Goal: Task Accomplishment & Management: Complete application form

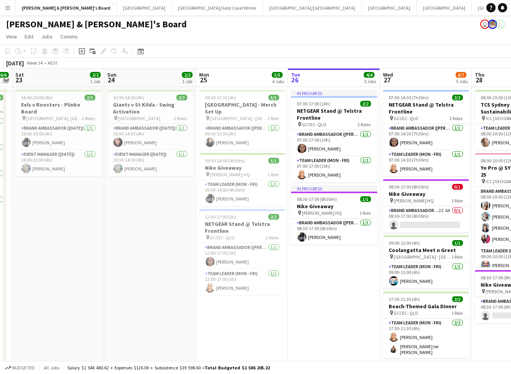
scroll to position [0, 267]
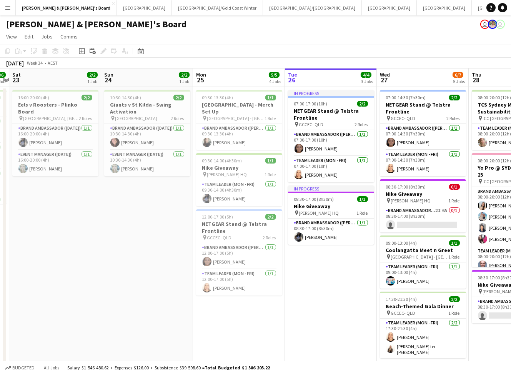
drag, startPoint x: 137, startPoint y: 261, endPoint x: 319, endPoint y: 261, distance: 181.3
click at [249, 106] on h3 "[GEOGRAPHIC_DATA] - Merch Set Up" at bounding box center [239, 108] width 86 height 14
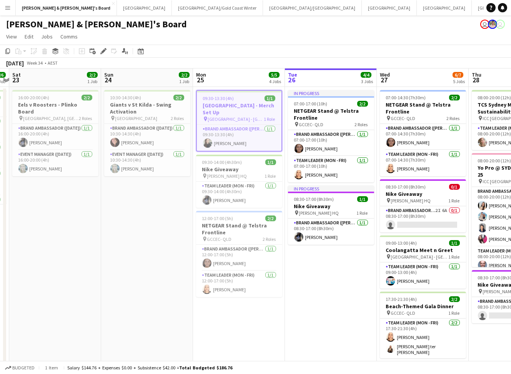
click at [249, 106] on h3 "[GEOGRAPHIC_DATA] - Merch Set Up" at bounding box center [239, 109] width 85 height 14
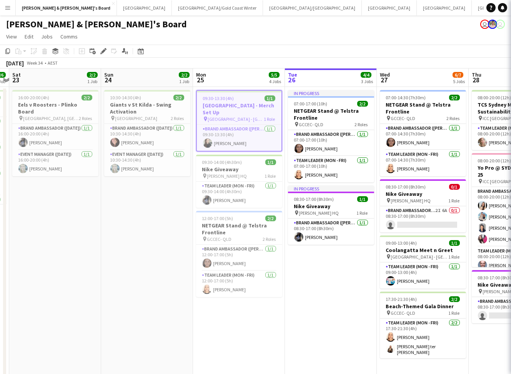
type input "**********"
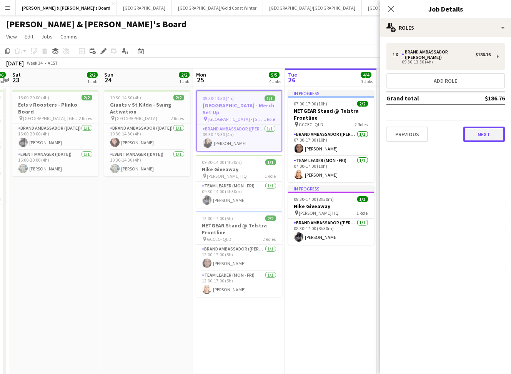
click at [476, 129] on button "Next" at bounding box center [485, 134] width 42 height 15
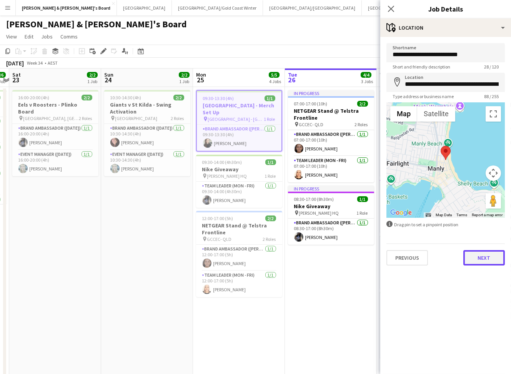
click at [485, 261] on button "Next" at bounding box center [485, 257] width 42 height 15
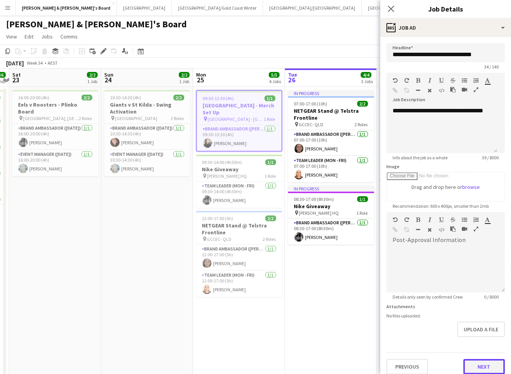
click at [482, 363] on button "Next" at bounding box center [485, 366] width 42 height 15
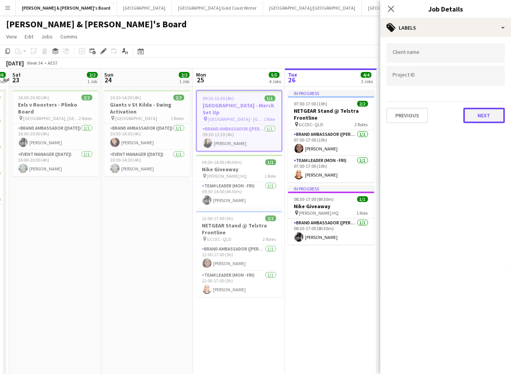
click at [472, 114] on button "Next" at bounding box center [485, 115] width 42 height 15
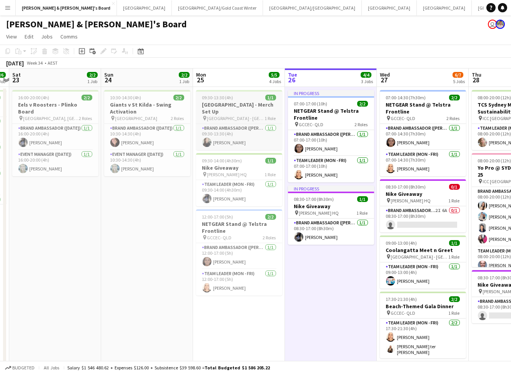
click at [257, 99] on div "09:30-13:30 (4h) 1/1" at bounding box center [239, 98] width 86 height 6
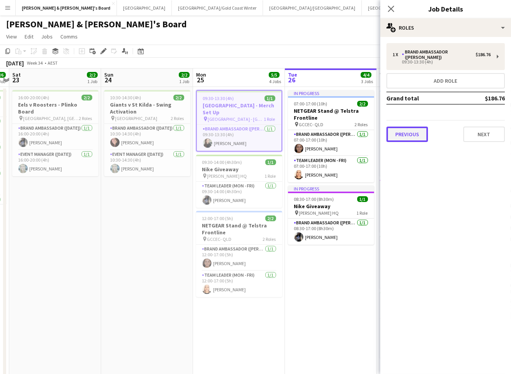
click at [415, 132] on button "Previous" at bounding box center [408, 134] width 42 height 15
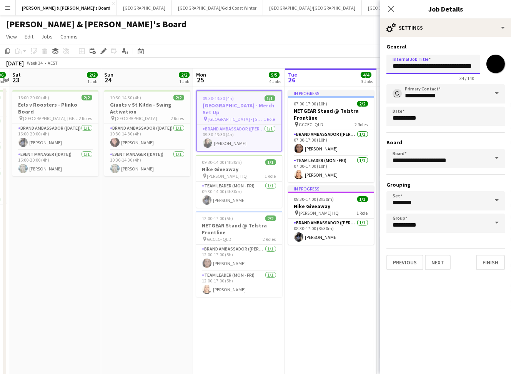
click at [427, 65] on input "**********" at bounding box center [434, 64] width 94 height 19
paste input "text"
type input "**********"
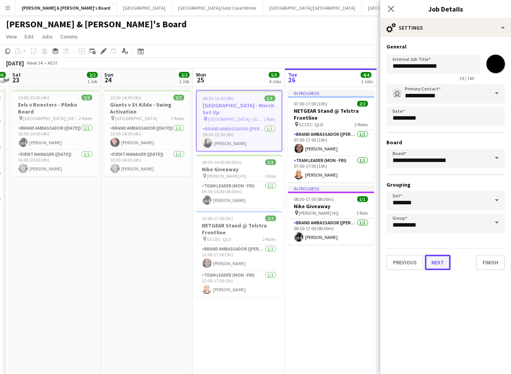
click at [440, 256] on button "Next" at bounding box center [438, 262] width 26 height 15
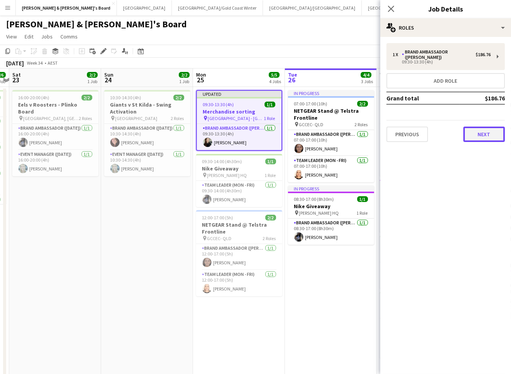
click at [476, 135] on div "1 x Brand Ambassador (Mon - Fri) $186.76 09:30-13:30 (4h) Add role Grand total …" at bounding box center [446, 92] width 131 height 111
click at [478, 132] on button "Next" at bounding box center [485, 134] width 42 height 15
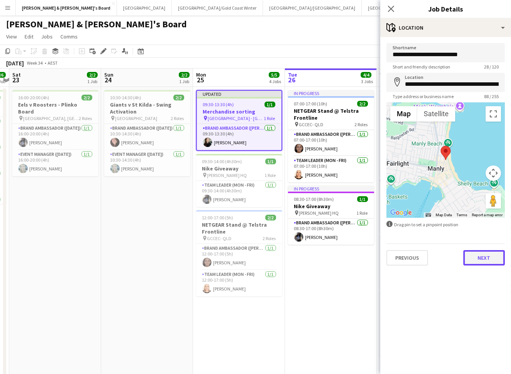
click at [481, 259] on button "Next" at bounding box center [485, 257] width 42 height 15
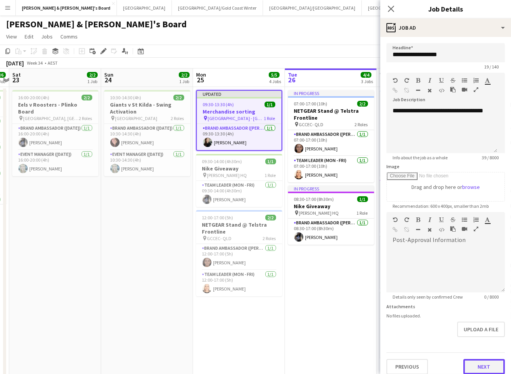
click at [477, 365] on button "Next" at bounding box center [485, 366] width 42 height 15
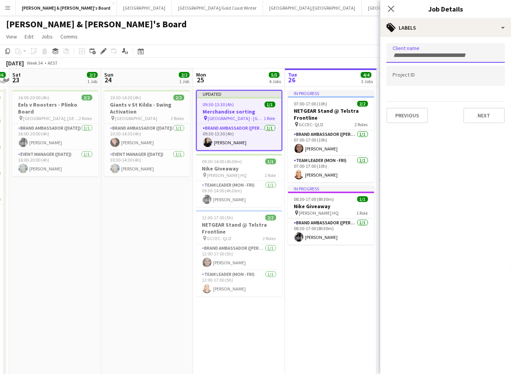
click at [431, 54] on input "Type to search client labels..." at bounding box center [446, 55] width 106 height 7
type input "*********"
click at [445, 75] on div "The Tides" at bounding box center [446, 76] width 119 height 18
click at [491, 119] on button "Next" at bounding box center [485, 115] width 42 height 15
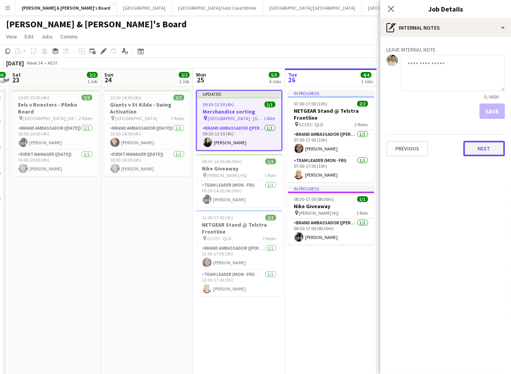
click at [488, 149] on button "Next" at bounding box center [485, 148] width 42 height 15
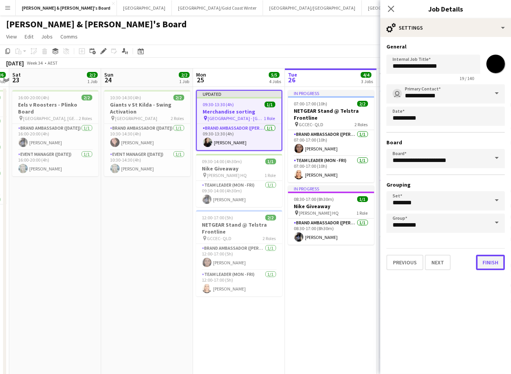
click at [487, 259] on button "Finish" at bounding box center [490, 262] width 29 height 15
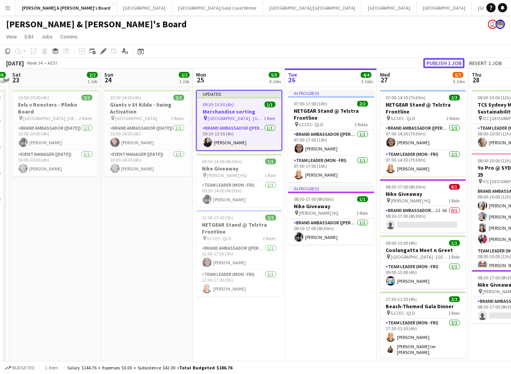
click at [436, 61] on button "Publish 1 job" at bounding box center [444, 63] width 41 height 10
